Goal: Find specific fact: Find specific fact

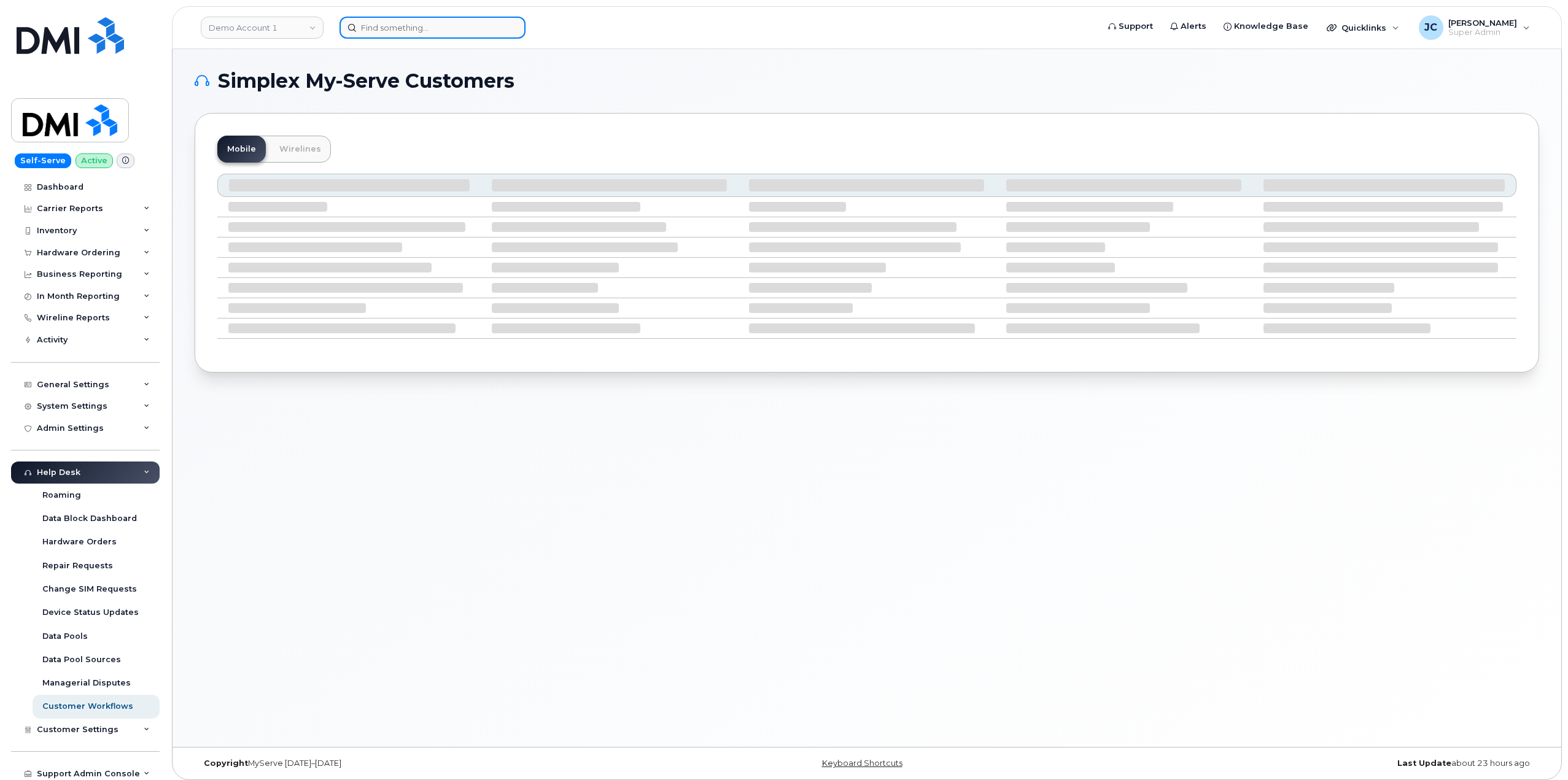
click at [413, 19] on input at bounding box center [433, 27] width 186 height 22
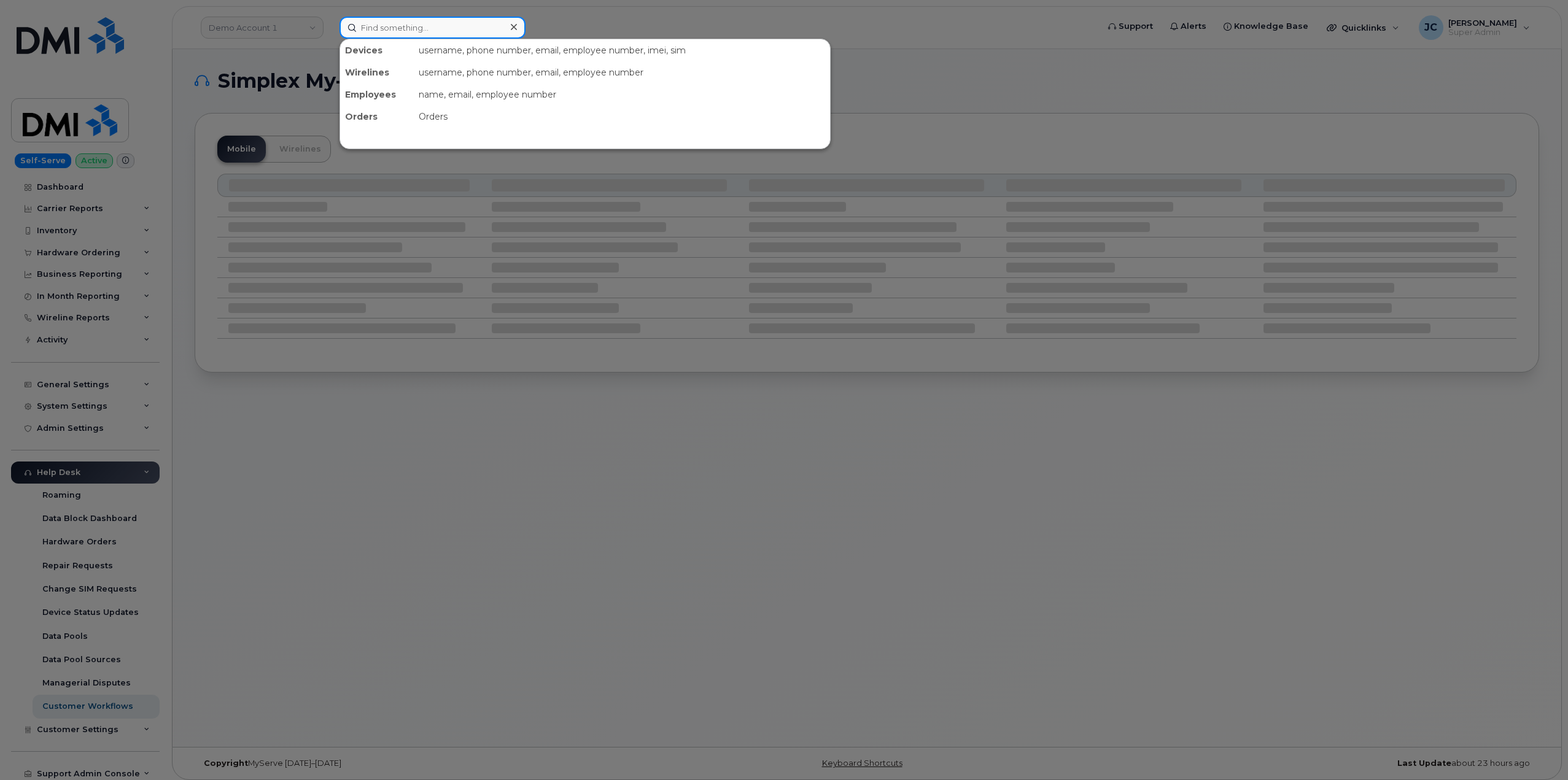
click at [403, 24] on input at bounding box center [433, 27] width 186 height 22
paste input "480.714.7776"
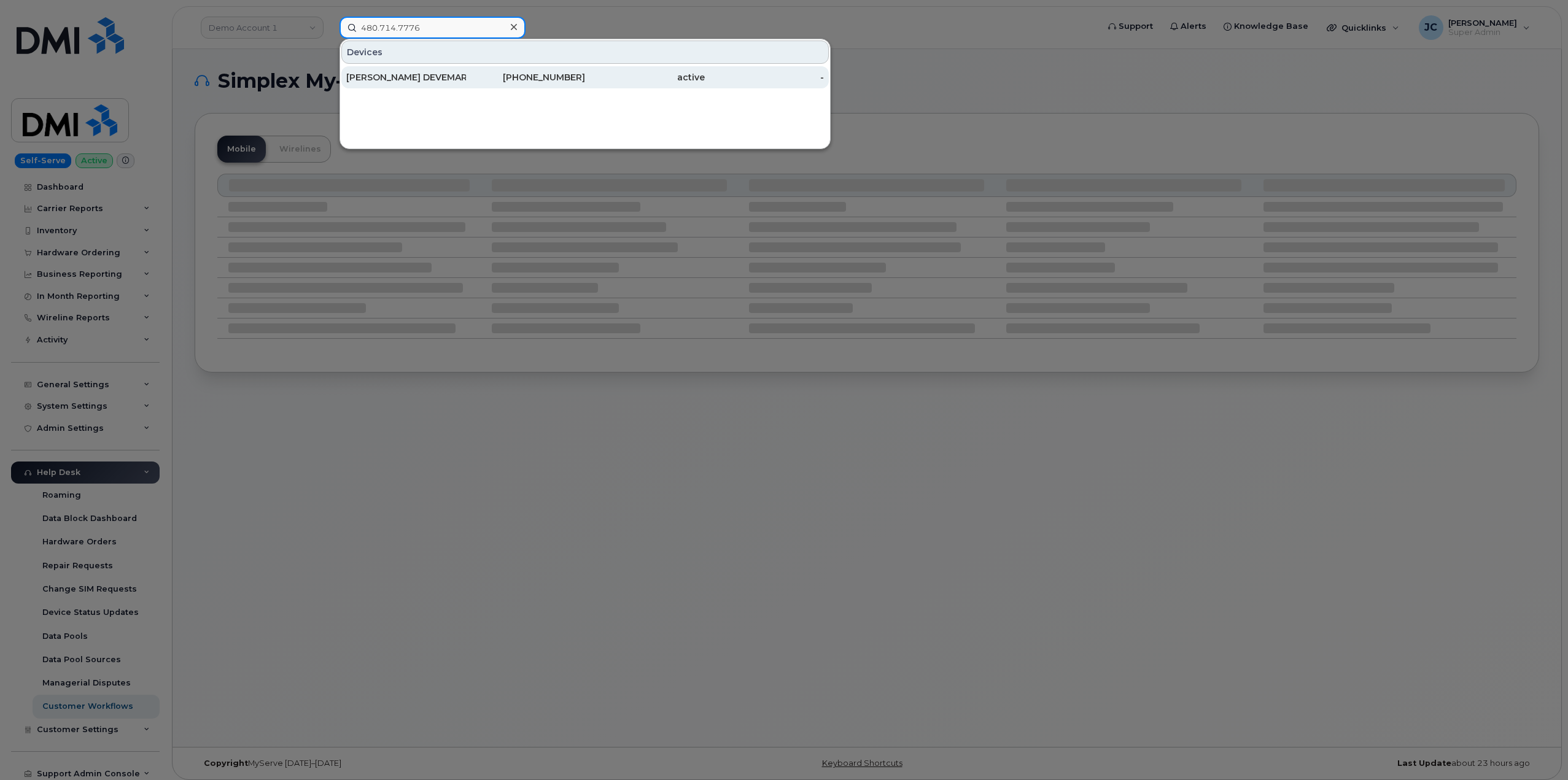
type input "480.714.7776"
click at [395, 73] on div "[PERSON_NAME] DEVEMARK" at bounding box center [406, 78] width 120 height 12
